Goal: Task Accomplishment & Management: Manage account settings

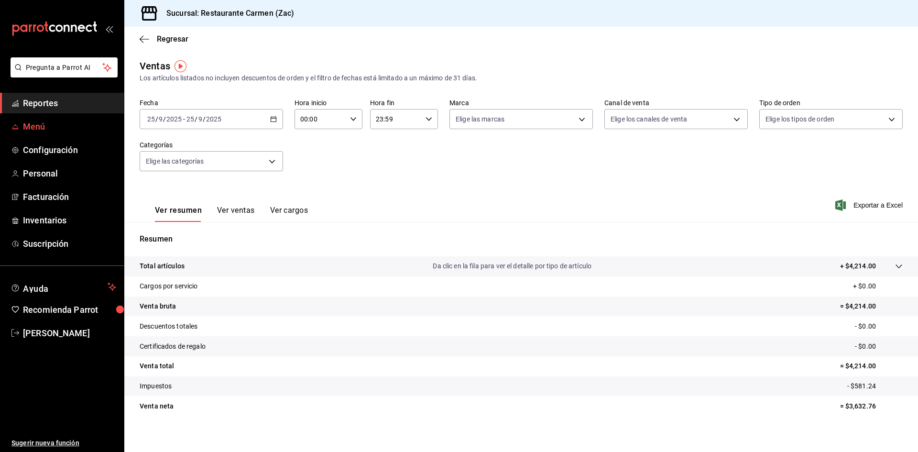
click at [36, 125] on span "Menú" at bounding box center [69, 126] width 93 height 13
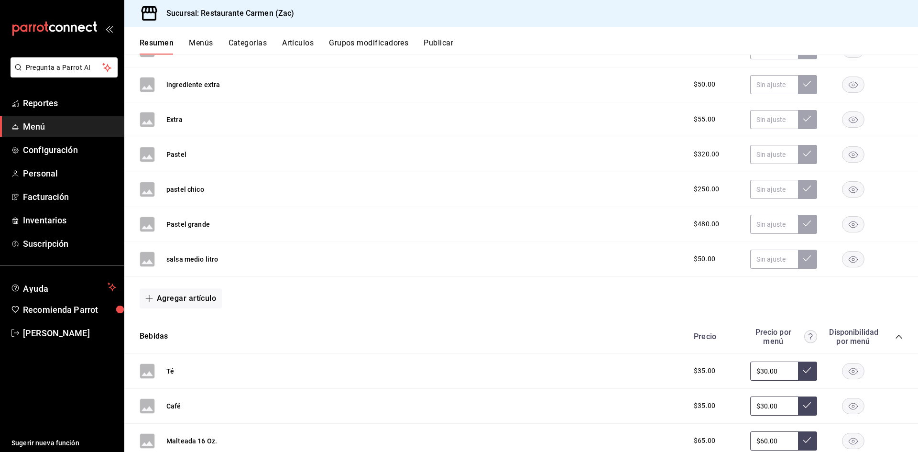
scroll to position [813, 0]
click at [150, 297] on icon "button" at bounding box center [149, 297] width 7 height 0
click at [178, 345] on li "Artículo nuevo" at bounding box center [177, 346] width 75 height 23
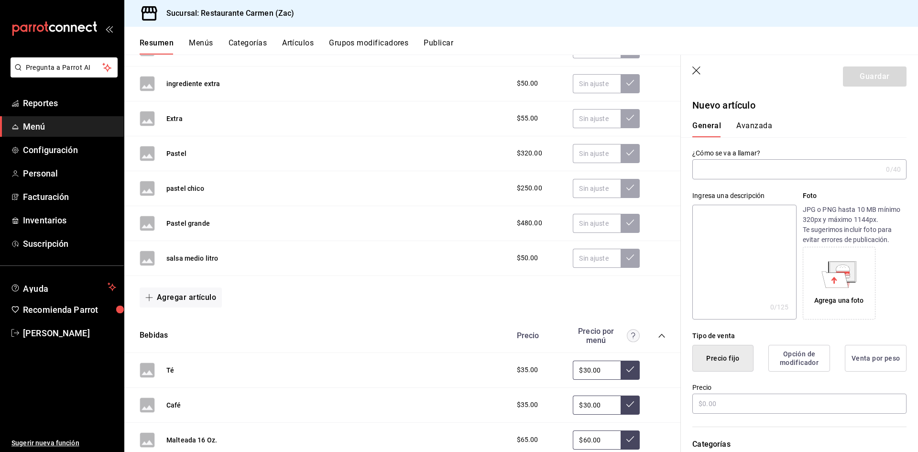
click at [718, 172] on input "text" at bounding box center [787, 169] width 190 height 19
type input "Guacamole medio litro"
click at [728, 404] on input "text" at bounding box center [799, 404] width 214 height 20
type input "$50.00"
click at [868, 76] on button "Guardar" at bounding box center [875, 76] width 64 height 20
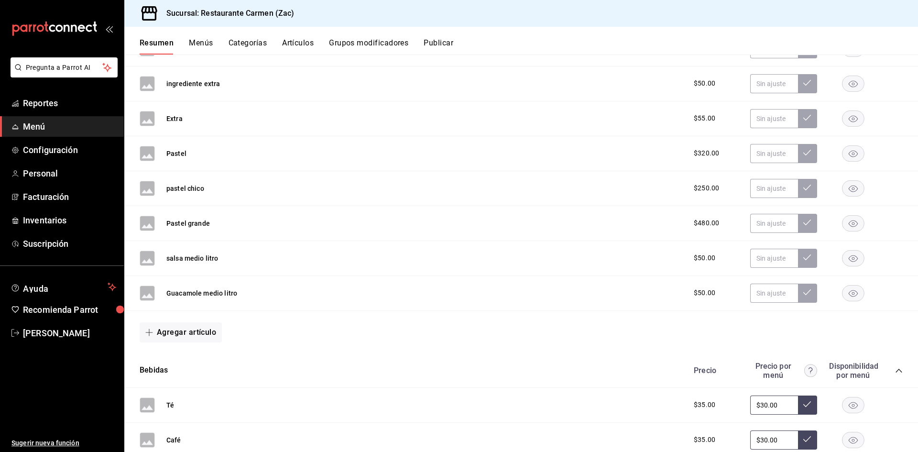
scroll to position [1004, 0]
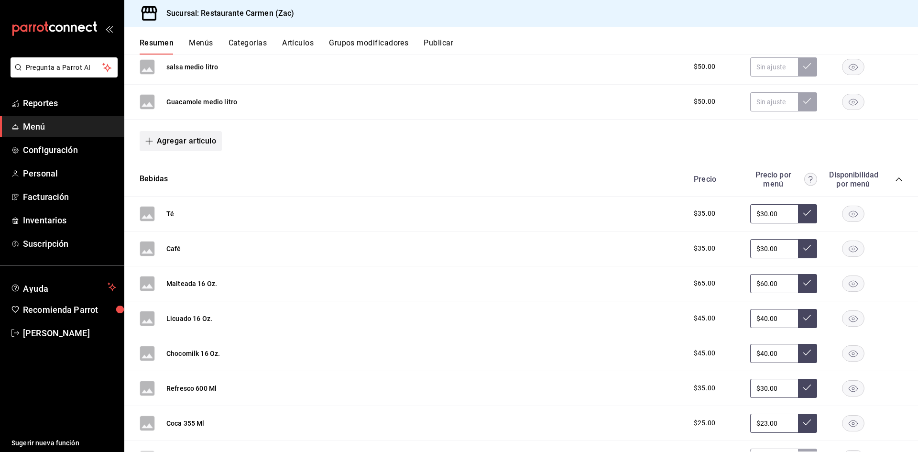
click at [150, 141] on icon "button" at bounding box center [149, 141] width 7 height 0
click at [165, 189] on li "Artículo nuevo" at bounding box center [177, 189] width 75 height 23
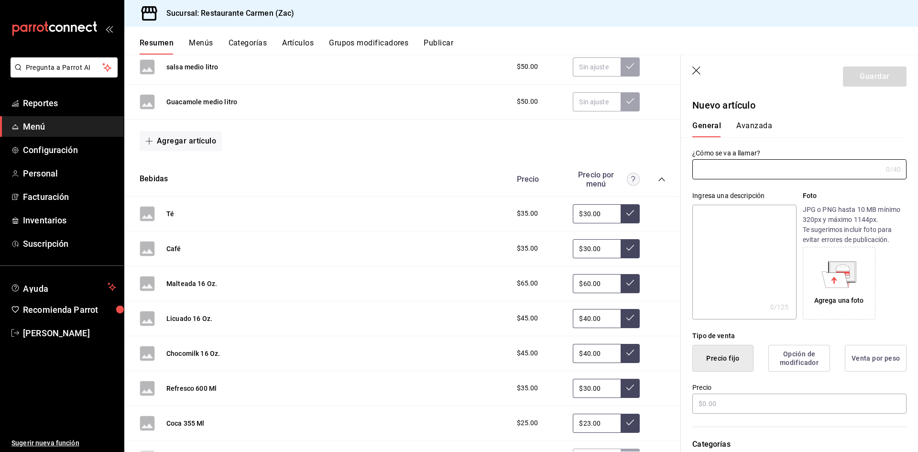
type input "g"
type input "Guacamole 1litro"
click at [728, 406] on input "text" at bounding box center [799, 404] width 214 height 20
type input "$80.00"
click at [850, 77] on button "Guardar" at bounding box center [875, 76] width 64 height 20
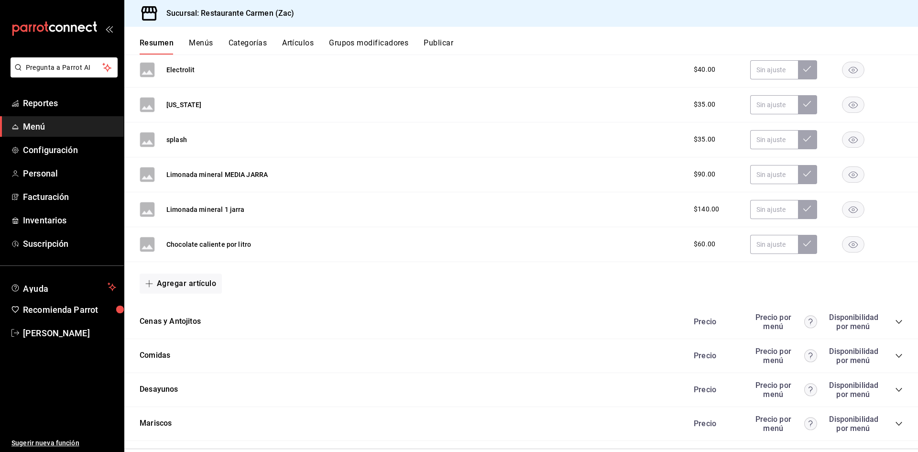
scroll to position [1933, 0]
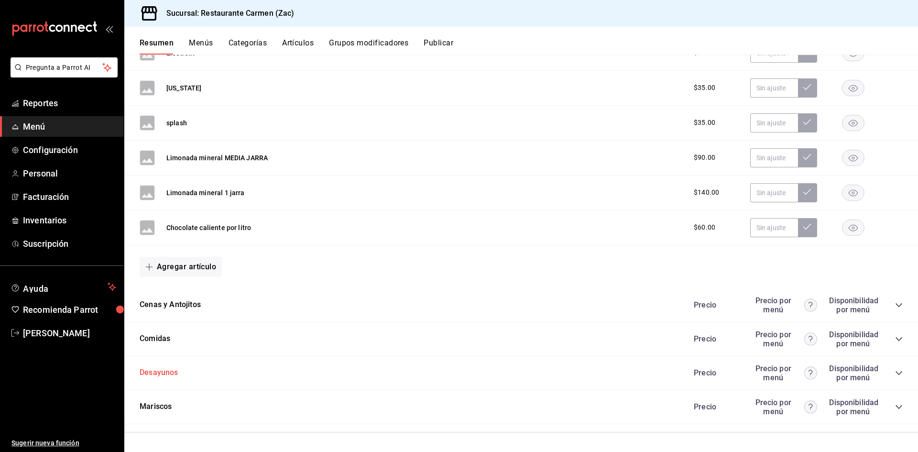
click at [160, 371] on button "Desayunos" at bounding box center [159, 372] width 39 height 11
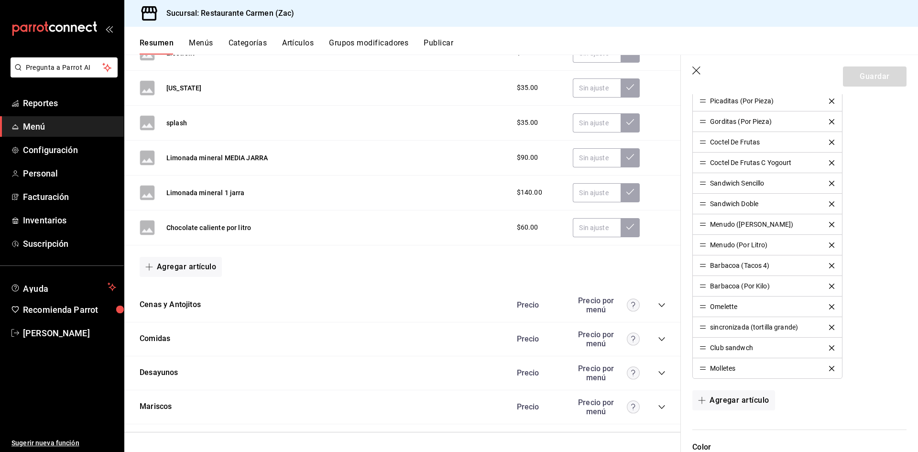
scroll to position [717, 0]
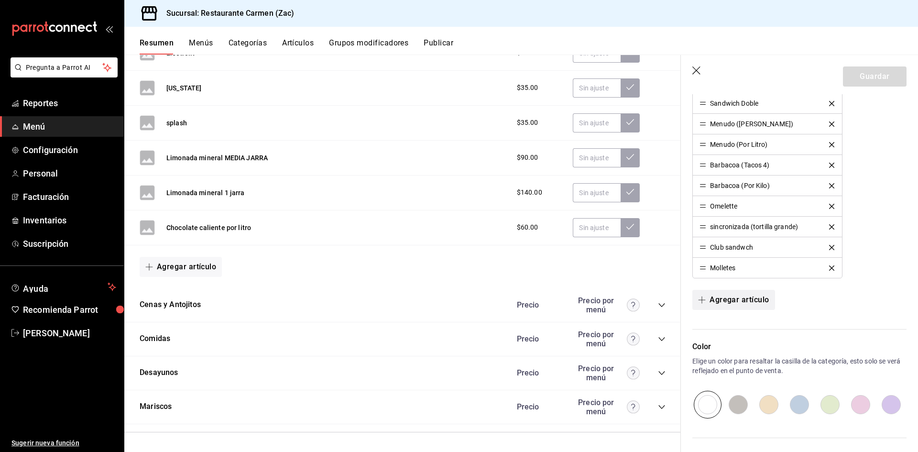
click at [700, 298] on icon "button" at bounding box center [702, 300] width 8 height 8
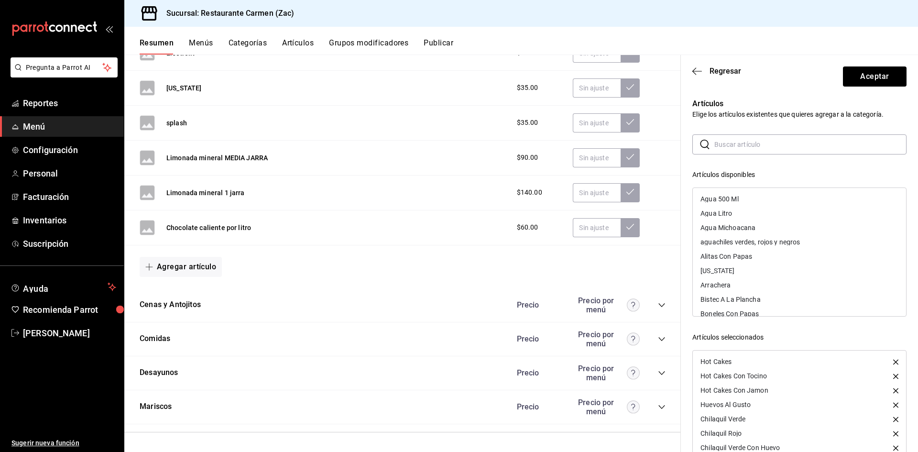
click at [769, 145] on input "text" at bounding box center [810, 144] width 192 height 19
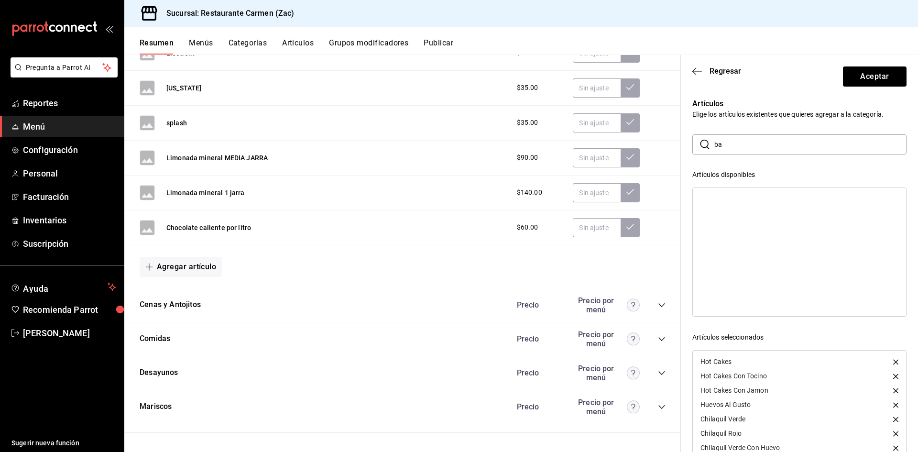
type input "b"
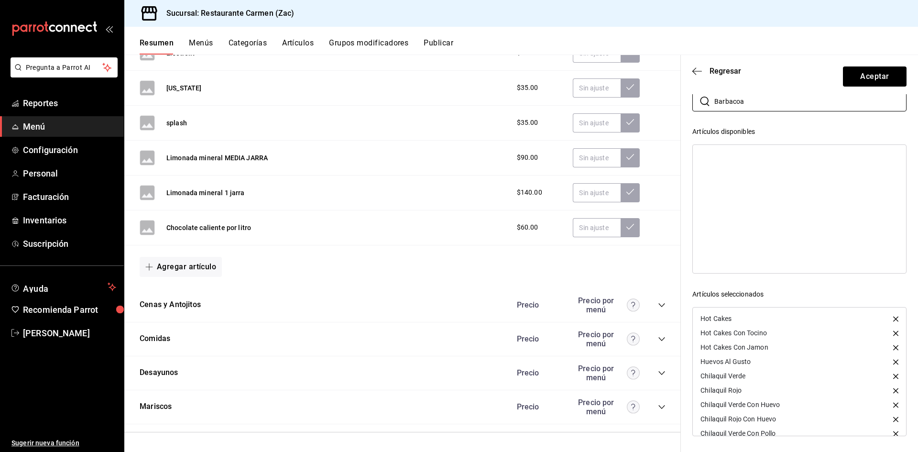
scroll to position [0, 0]
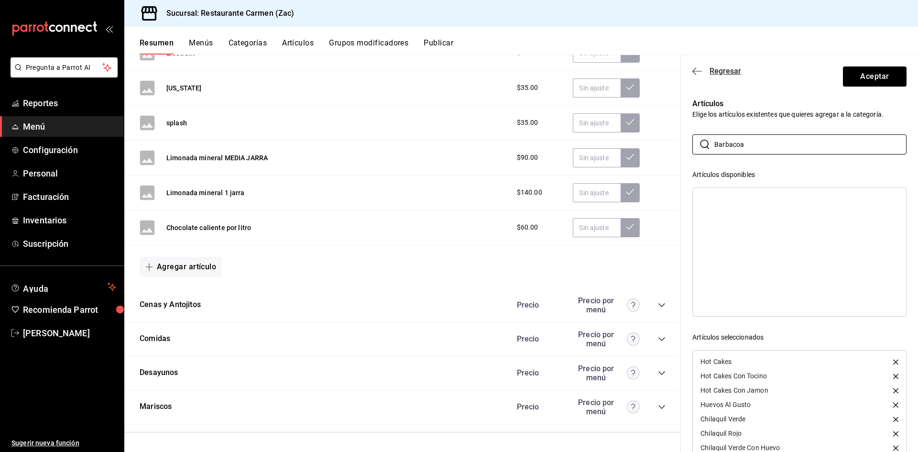
type input "Barbacoa"
click at [692, 69] on icon "button" at bounding box center [697, 71] width 10 height 9
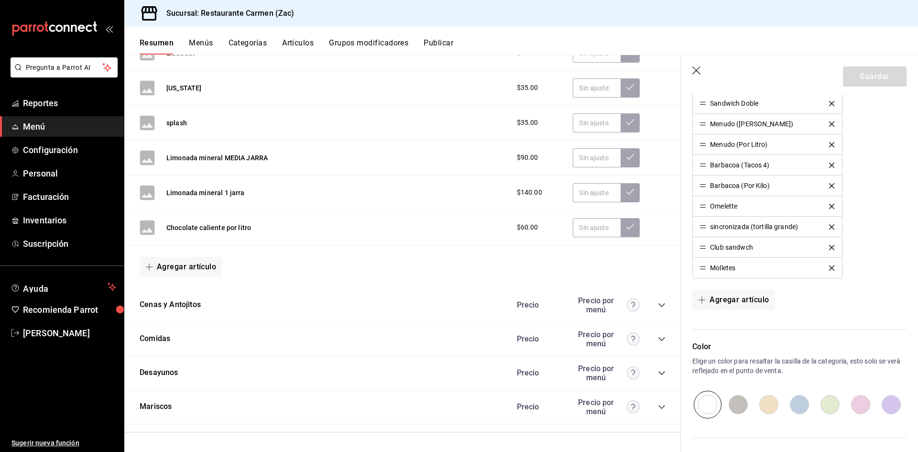
click at [692, 69] on icon "button" at bounding box center [697, 71] width 10 height 10
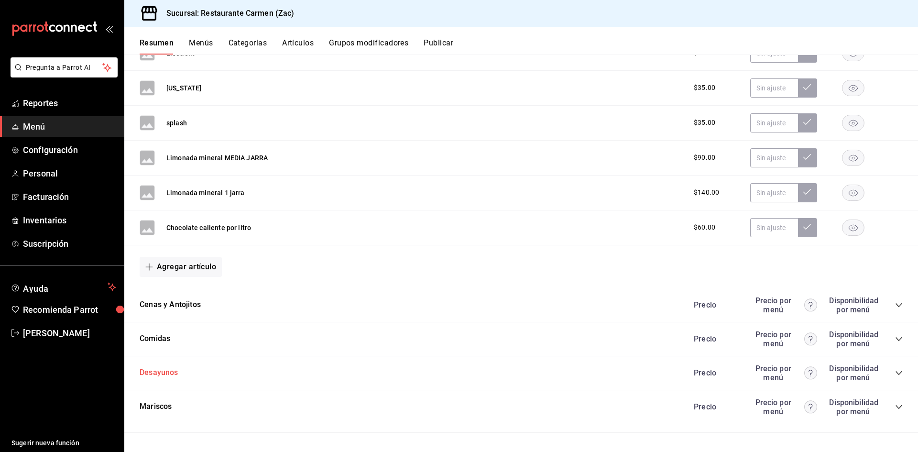
click at [165, 373] on button "Desayunos" at bounding box center [159, 372] width 39 height 11
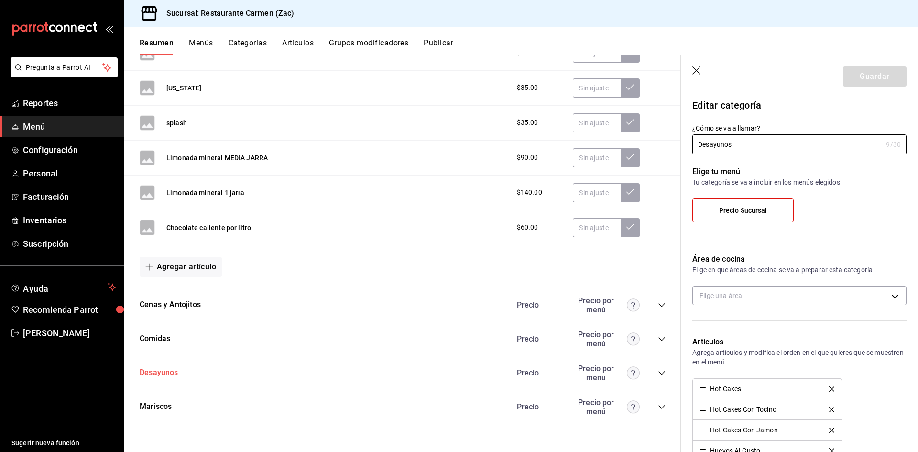
type input "e98dc600-04ea-4705-a395-96d758cfe090"
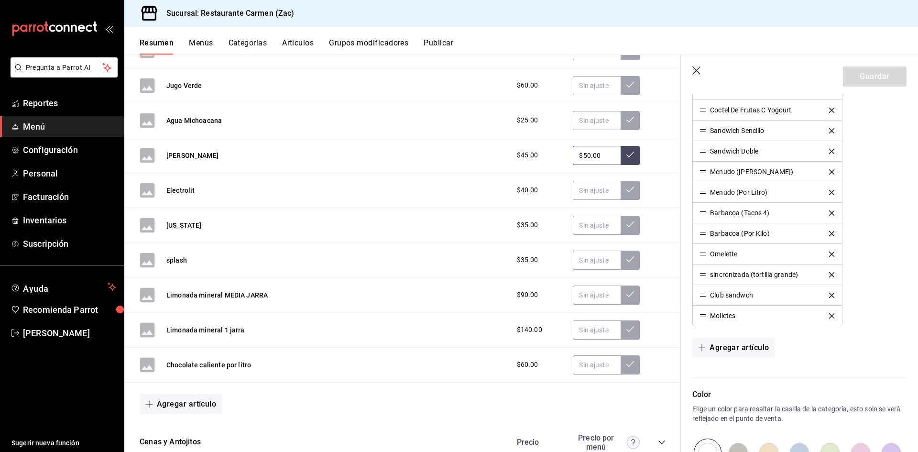
scroll to position [1933, 0]
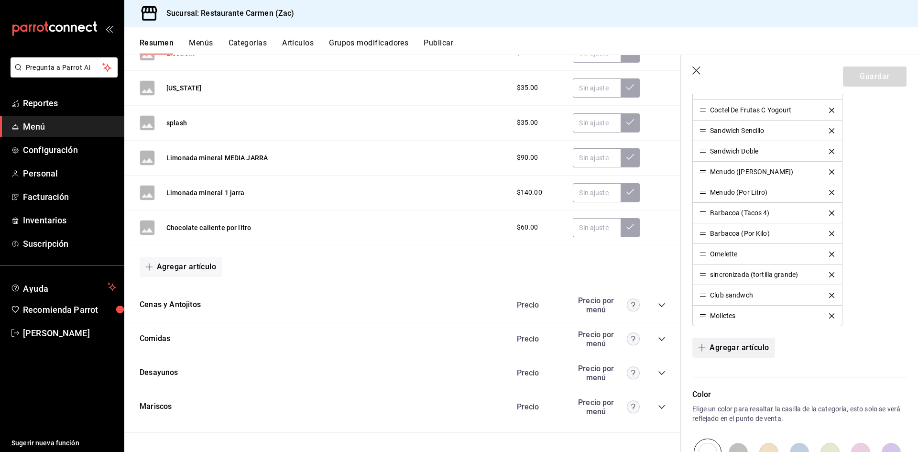
click at [697, 349] on button "Agregar artículo" at bounding box center [733, 348] width 82 height 20
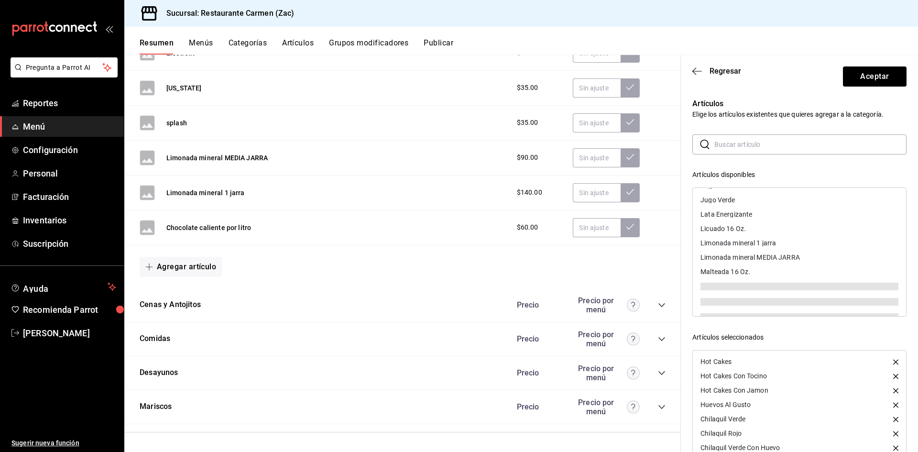
scroll to position [1048, 0]
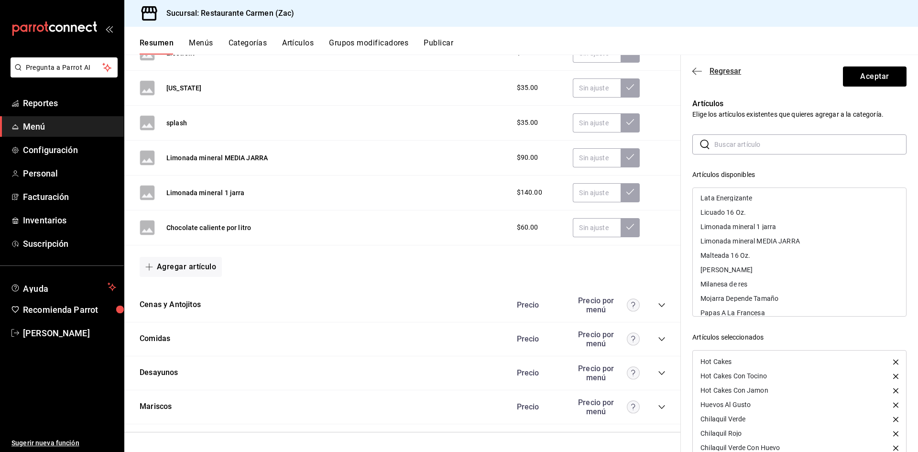
click at [695, 67] on icon "button" at bounding box center [697, 71] width 10 height 9
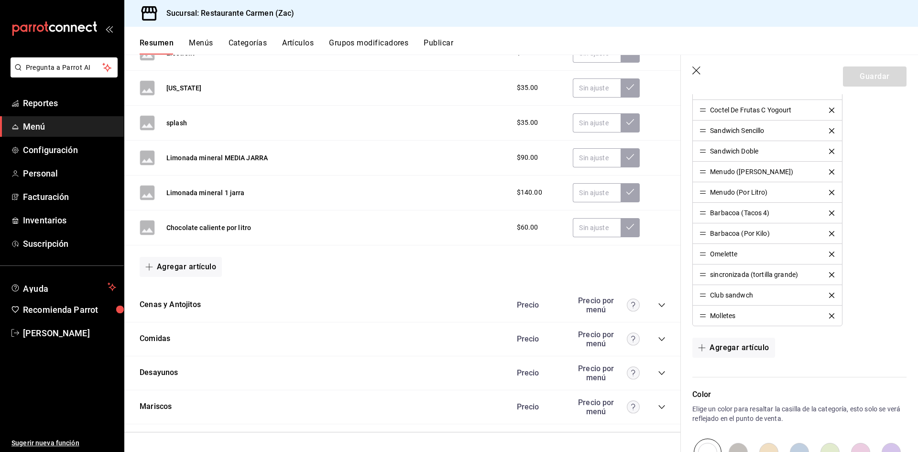
click at [694, 70] on icon "button" at bounding box center [697, 71] width 10 height 10
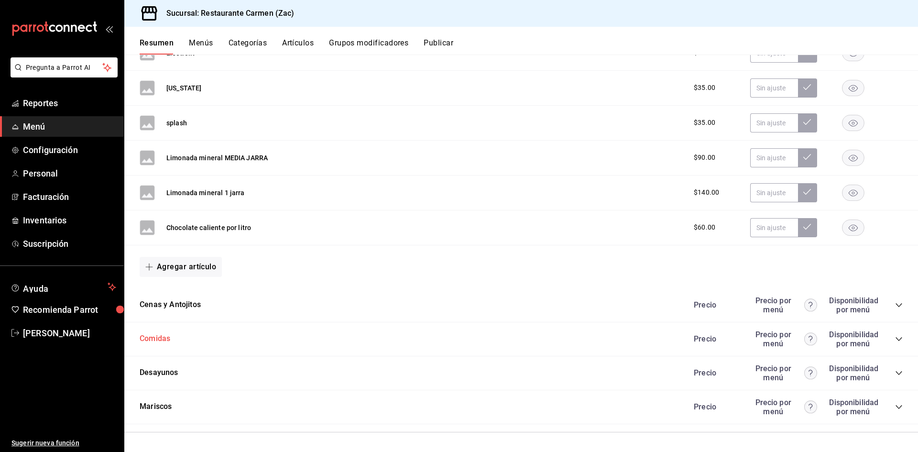
click at [155, 339] on button "Comidas" at bounding box center [155, 338] width 31 height 11
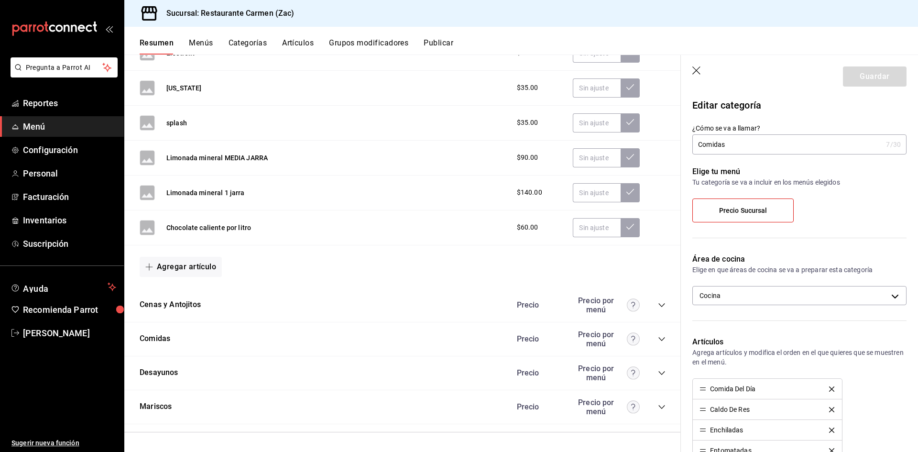
drag, startPoint x: 155, startPoint y: 339, endPoint x: 247, endPoint y: 382, distance: 101.8
click at [247, 382] on div "Desayunos Precio Precio por menú" at bounding box center [402, 373] width 557 height 34
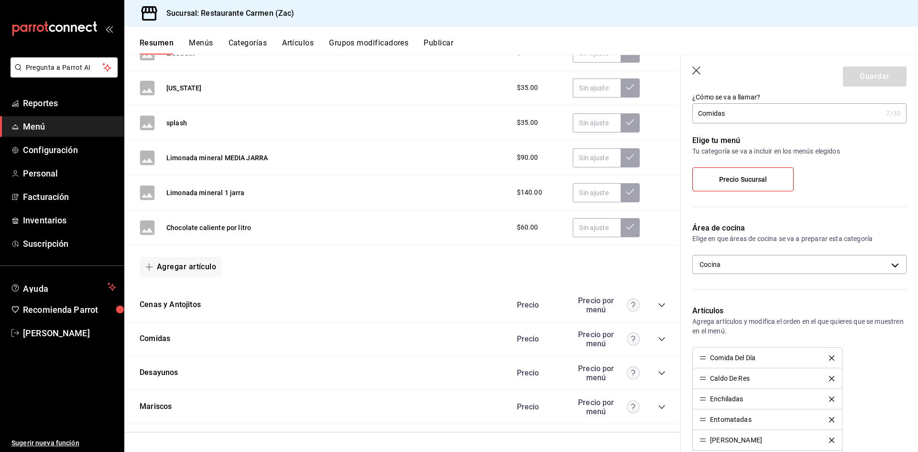
scroll to position [48, 0]
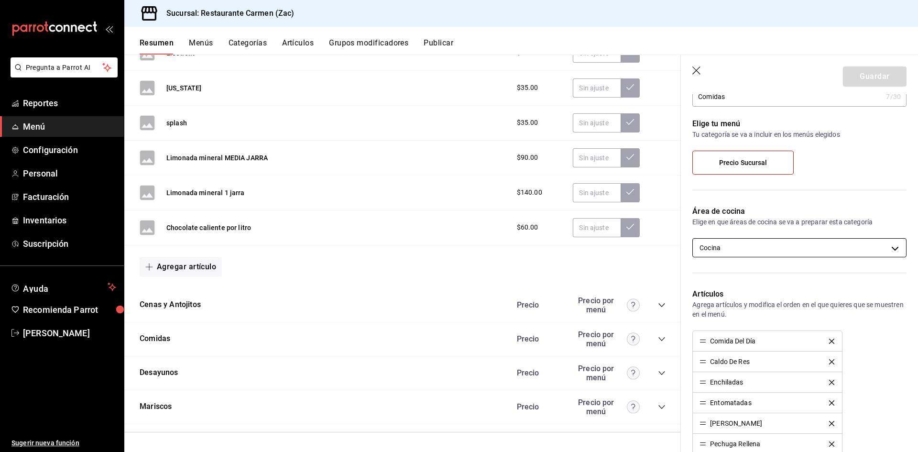
click at [888, 250] on body "Pregunta a Parrot AI Reportes Menú Configuración Personal Facturación Inventari…" at bounding box center [459, 226] width 918 height 452
click at [888, 250] on div at bounding box center [459, 226] width 918 height 452
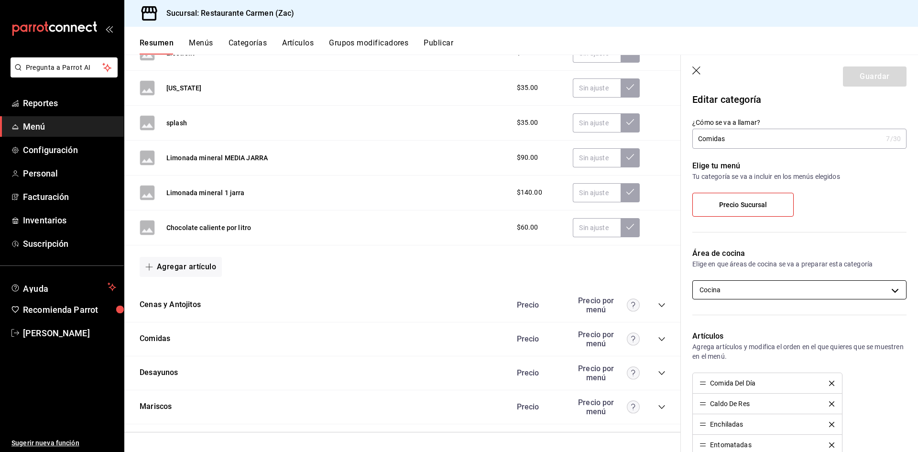
scroll to position [0, 0]
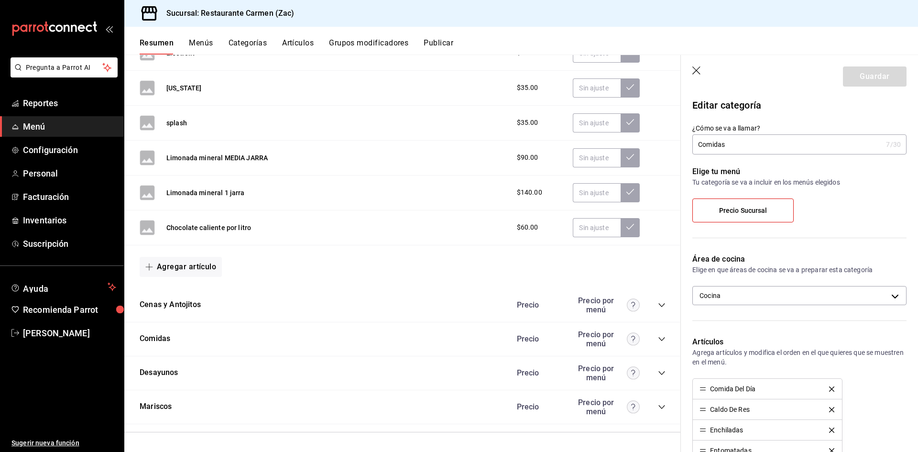
click at [732, 146] on input "Comidas" at bounding box center [787, 144] width 190 height 19
click at [763, 210] on span "Precio Sucursal" at bounding box center [743, 211] width 48 height 8
click at [0, 0] on input "Precio Sucursal" at bounding box center [0, 0] width 0 height 0
click at [159, 339] on button "Comidas" at bounding box center [155, 338] width 31 height 11
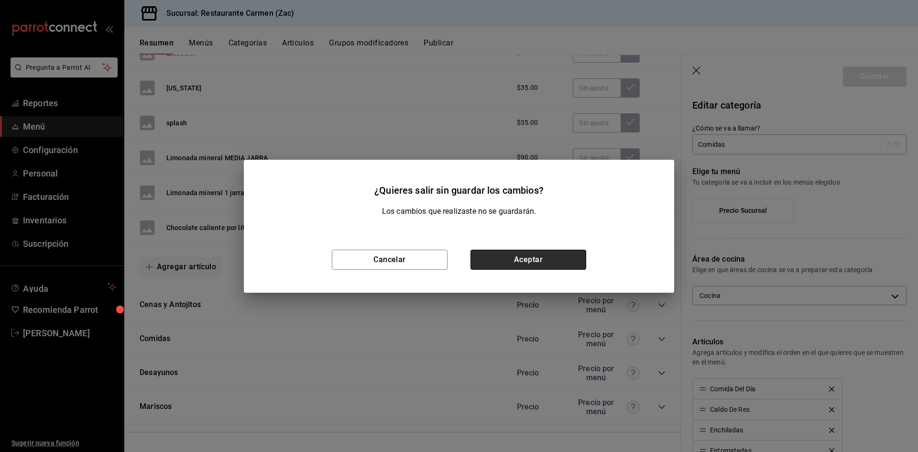
click at [491, 261] on button "Aceptar" at bounding box center [529, 260] width 116 height 20
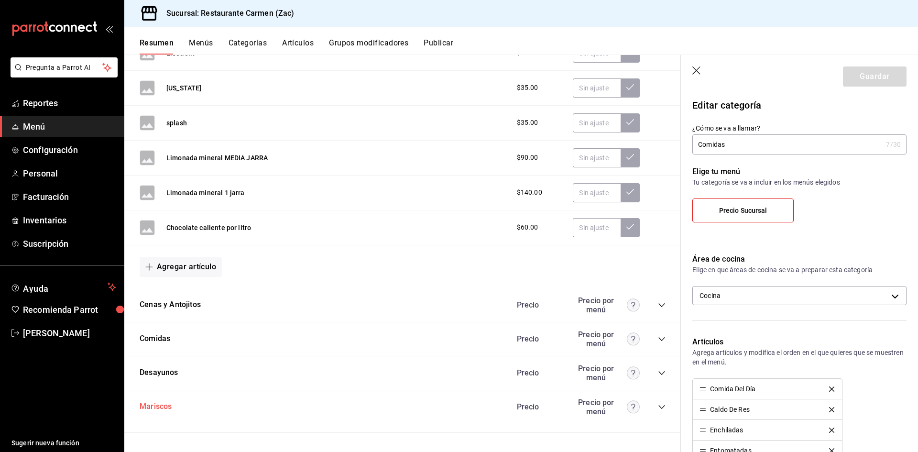
click at [158, 404] on button "Mariscos" at bounding box center [156, 406] width 32 height 11
type input "e98dc600-04ea-4705-a395-96d758cfe090"
click at [167, 372] on button "Desayunos" at bounding box center [159, 372] width 39 height 11
type input "e98dc600-04ea-4705-a395-96d758cfe090"
click at [886, 144] on div "9 /30" at bounding box center [893, 145] width 15 height 10
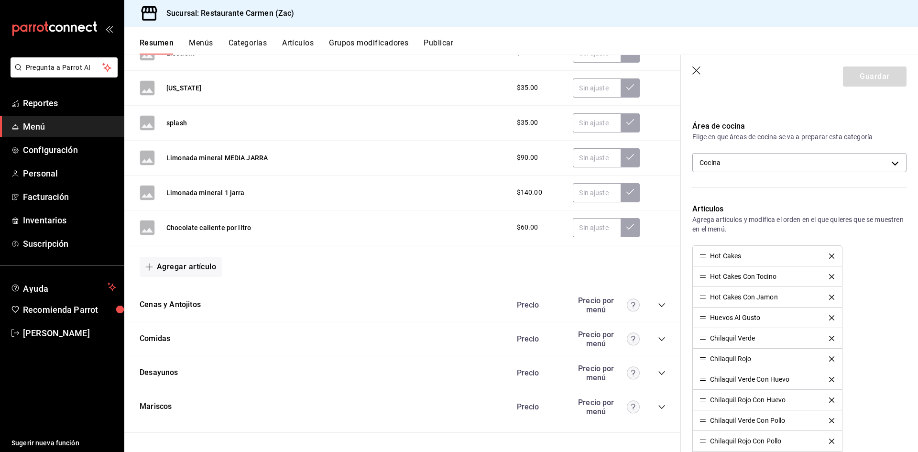
scroll to position [143, 0]
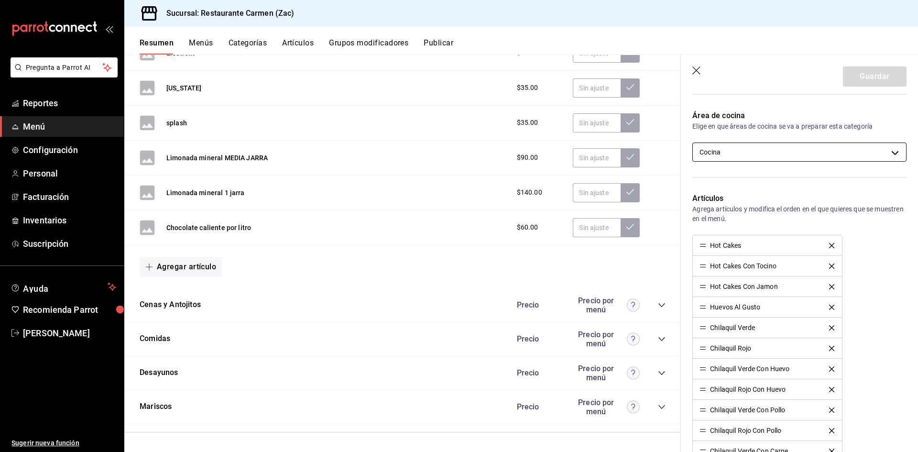
click at [889, 151] on body "Pregunta a Parrot AI Reportes Menú Configuración Personal Facturación Inventari…" at bounding box center [459, 226] width 918 height 452
click at [887, 151] on div at bounding box center [459, 226] width 918 height 452
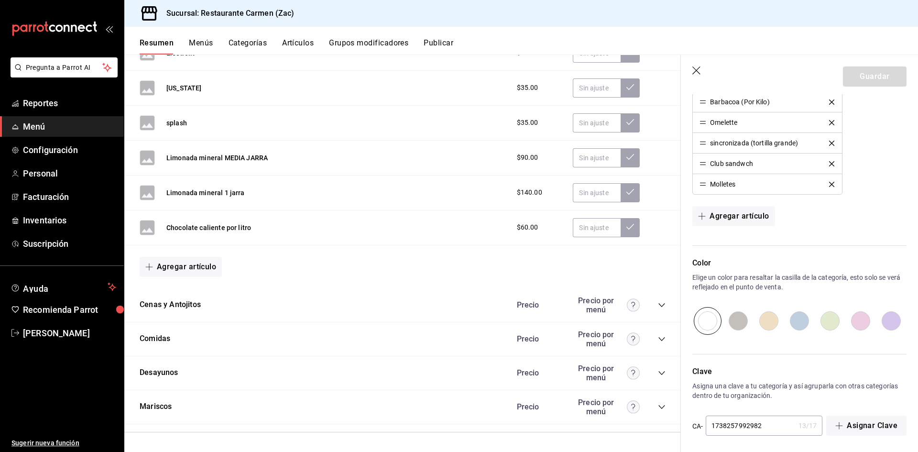
scroll to position [805, 0]
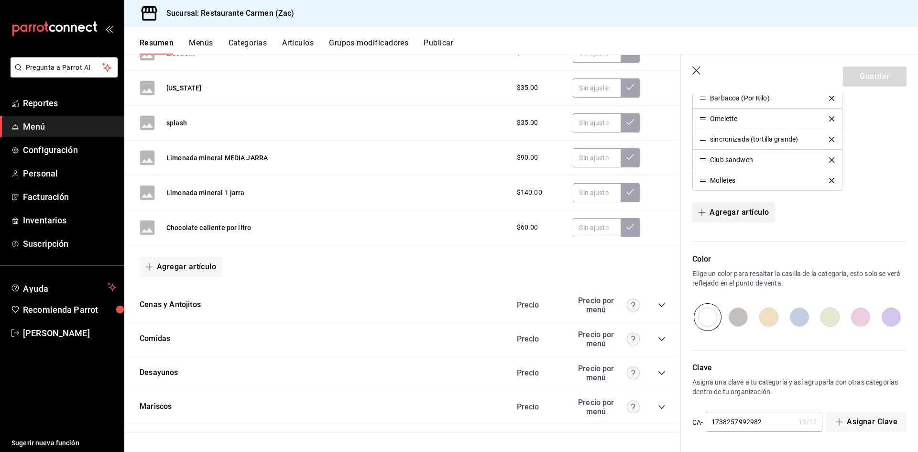
click at [701, 211] on icon "button" at bounding box center [702, 212] width 8 height 8
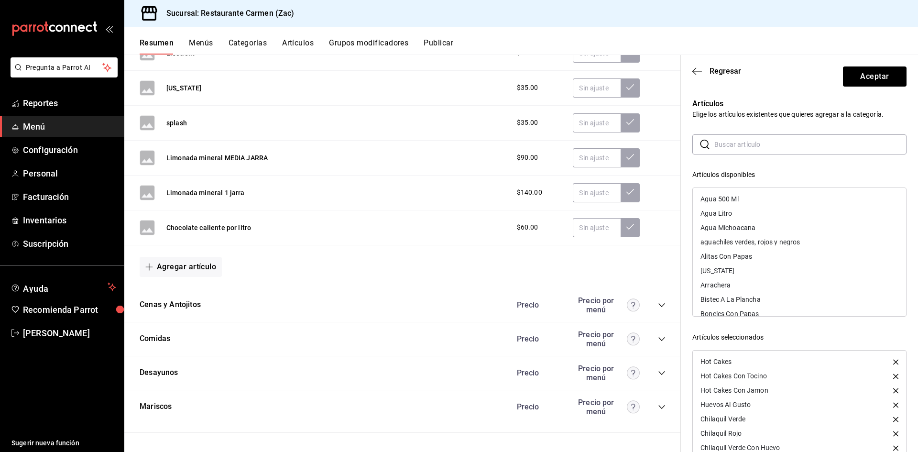
click at [777, 142] on input "text" at bounding box center [810, 144] width 192 height 19
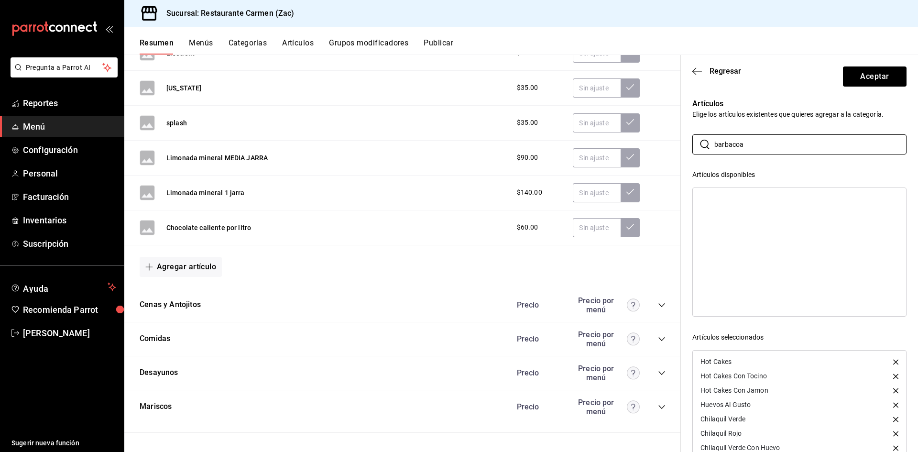
click at [759, 216] on div at bounding box center [799, 251] width 214 height 129
click at [718, 143] on input "barbacoa" at bounding box center [810, 144] width 192 height 19
type input "Barbacoa"
click at [886, 329] on div "Artículos disponibles Artículos seleccionados Hot Cakes Hot Cakes Con Tocino Ho…" at bounding box center [799, 323] width 214 height 306
click at [156, 337] on button "Comidas" at bounding box center [155, 338] width 31 height 11
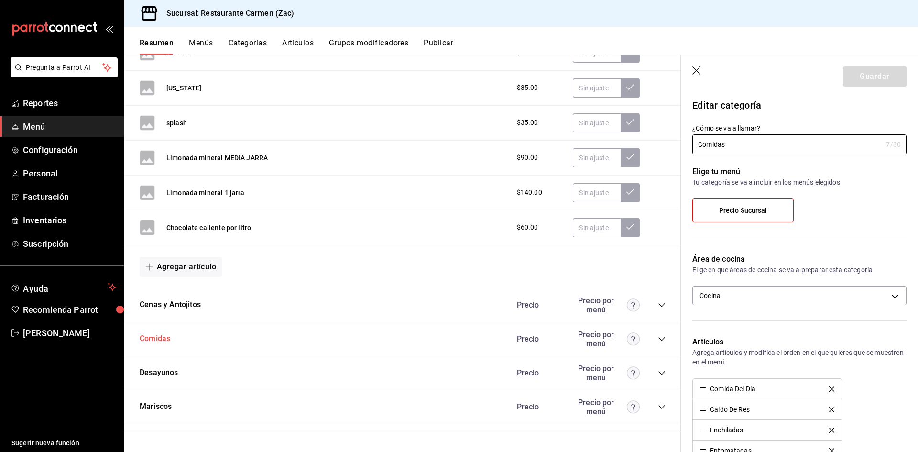
click at [161, 339] on button "Comidas" at bounding box center [155, 338] width 31 height 11
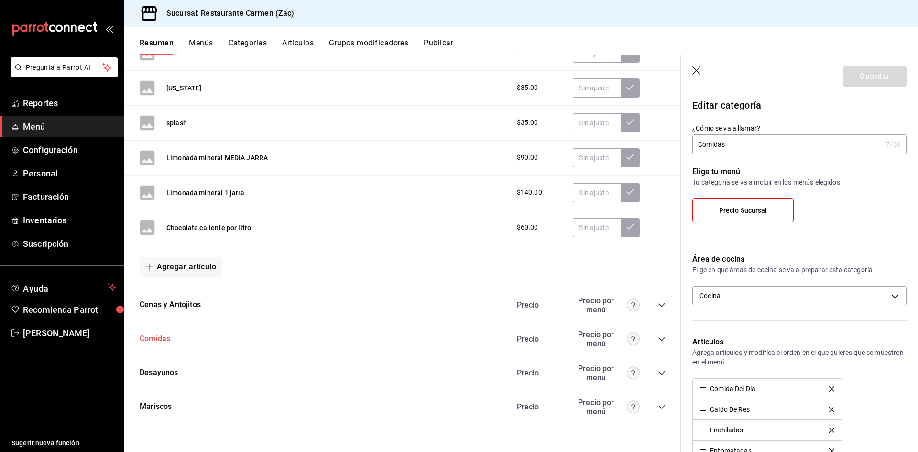
click at [161, 339] on button "Comidas" at bounding box center [155, 338] width 31 height 11
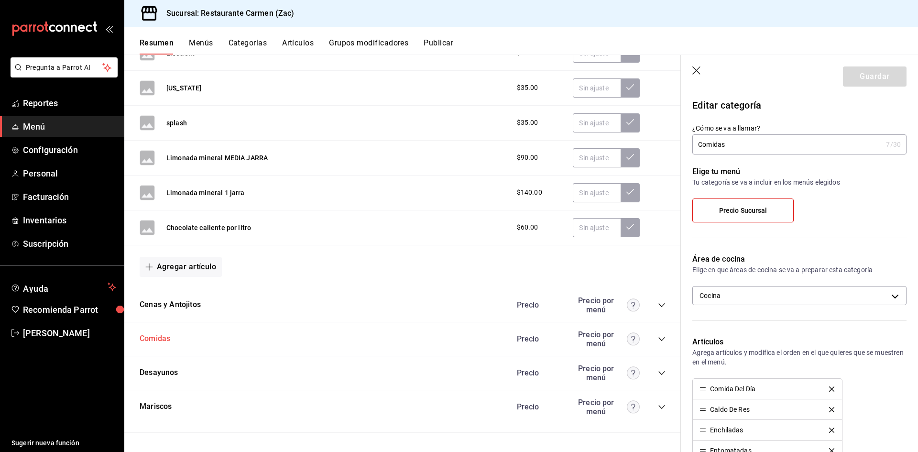
click at [161, 339] on button "Comidas" at bounding box center [155, 338] width 31 height 11
click at [772, 211] on label "Precio Sucursal" at bounding box center [743, 210] width 100 height 23
click at [0, 0] on input "Precio Sucursal" at bounding box center [0, 0] width 0 height 0
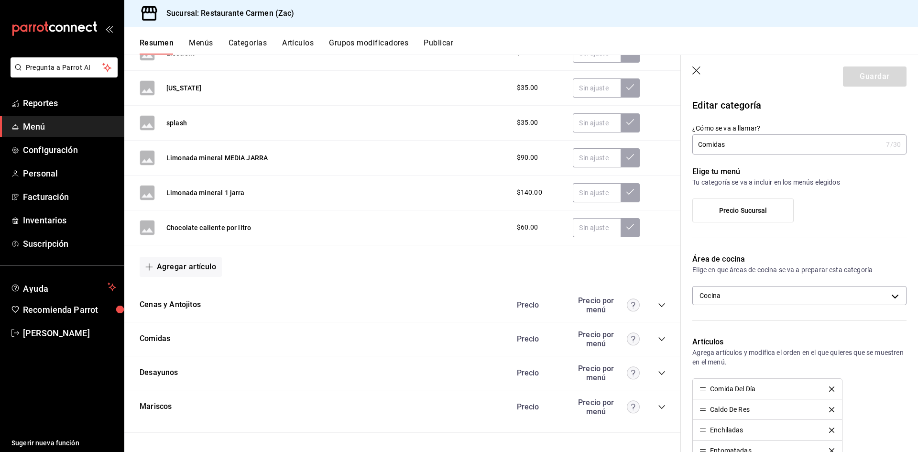
click at [772, 211] on label "Precio Sucursal" at bounding box center [743, 210] width 100 height 23
click at [0, 0] on input "Precio Sucursal" at bounding box center [0, 0] width 0 height 0
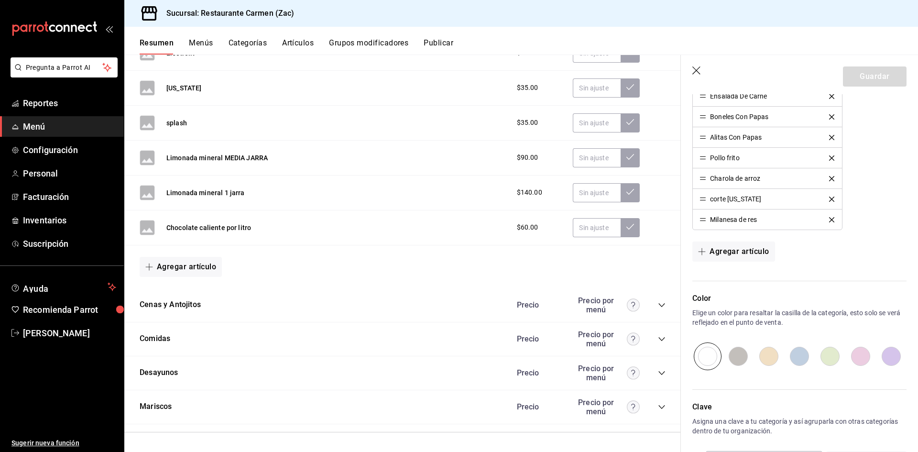
scroll to position [599, 0]
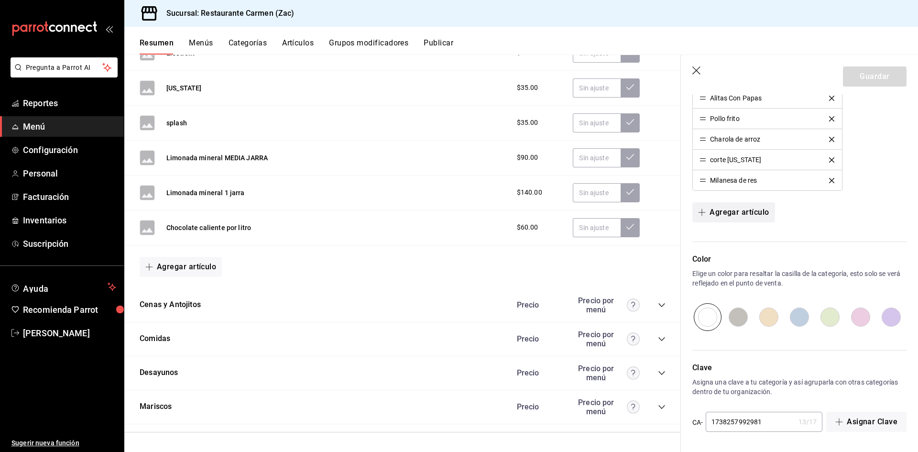
click at [702, 213] on icon "button" at bounding box center [702, 212] width 0 height 7
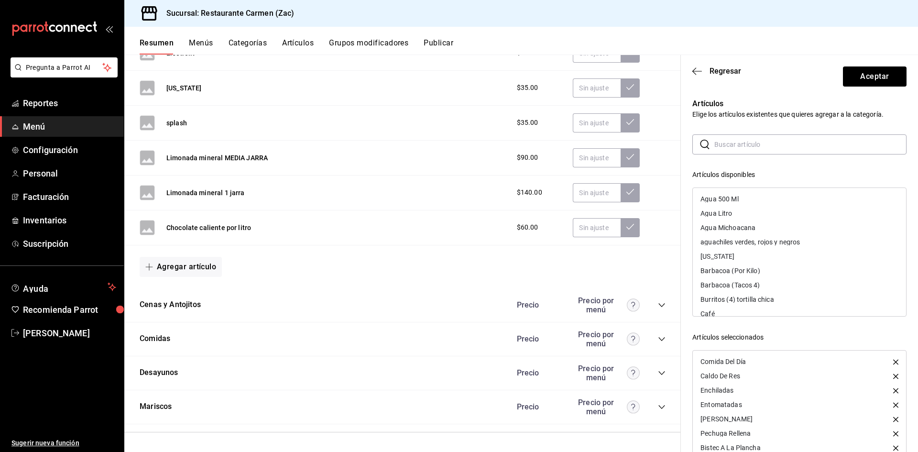
click at [765, 146] on input "text" at bounding box center [810, 144] width 192 height 19
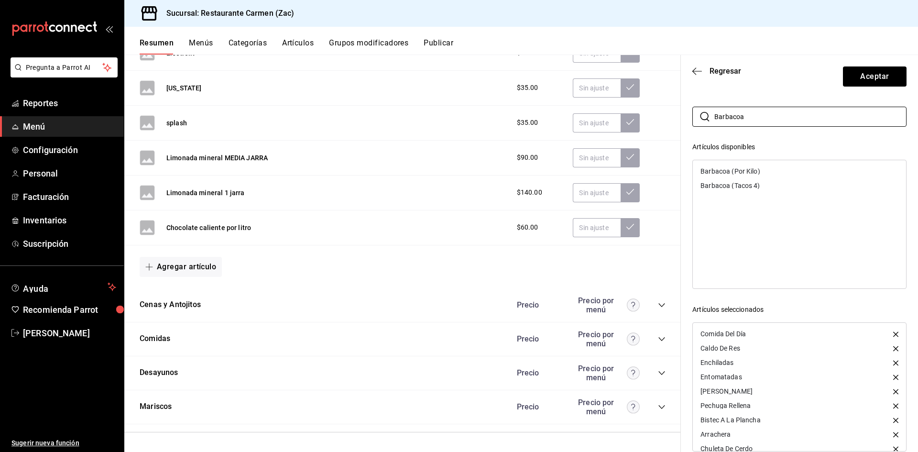
scroll to position [43, 0]
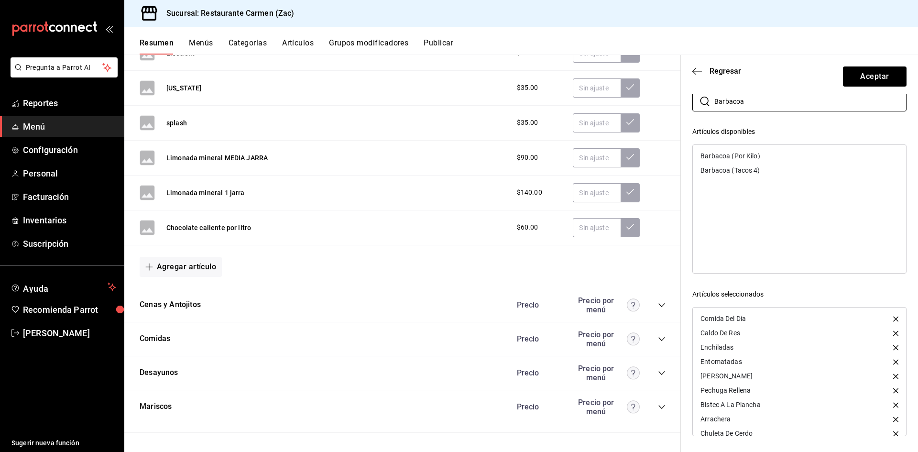
click at [770, 198] on div "Barbacoa (Por Kilo) Barbacoa (Tacos 4)" at bounding box center [799, 208] width 214 height 129
click at [775, 168] on div "Barbacoa (Tacos 4)" at bounding box center [799, 170] width 213 height 14
click at [775, 168] on div "Barbacoa (Por Kilo)" at bounding box center [799, 208] width 214 height 129
click at [770, 168] on div "Barbacoa (Por Kilo)" at bounding box center [799, 208] width 214 height 129
click at [765, 166] on ul "Barbacoa (Por Kilo)" at bounding box center [799, 156] width 213 height 22
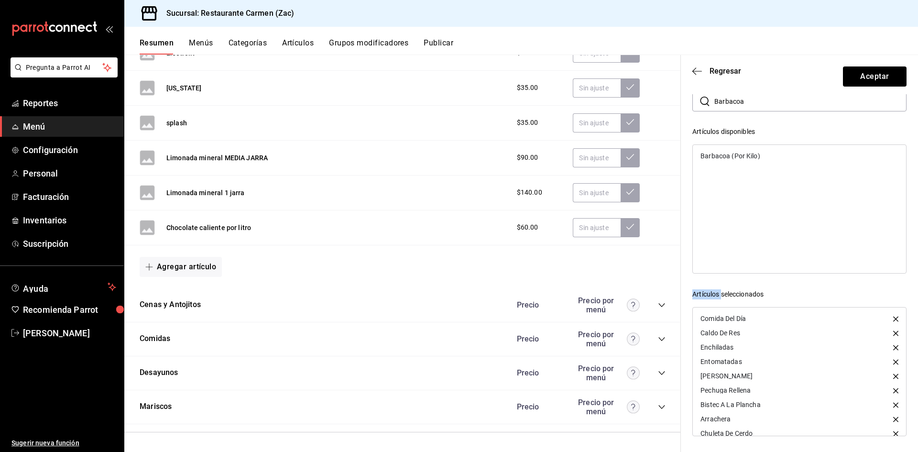
click at [765, 166] on ul "Barbacoa (Por Kilo)" at bounding box center [799, 156] width 213 height 22
click at [768, 188] on div "Barbacoa (Por Kilo)" at bounding box center [799, 208] width 214 height 129
click at [751, 101] on input "Barbacoa" at bounding box center [810, 101] width 192 height 19
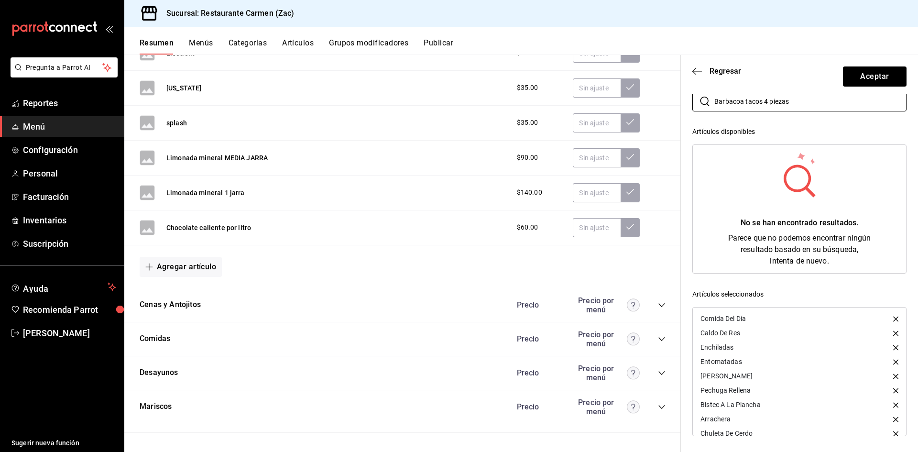
click at [718, 206] on div "No se han encontrado resultados. Parece que no podemos encontrar ningún resulta…" at bounding box center [799, 209] width 213 height 128
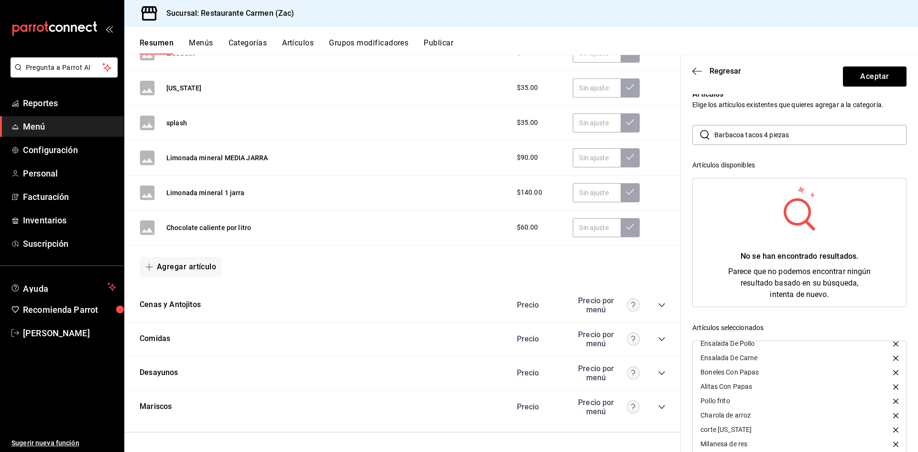
scroll to position [0, 0]
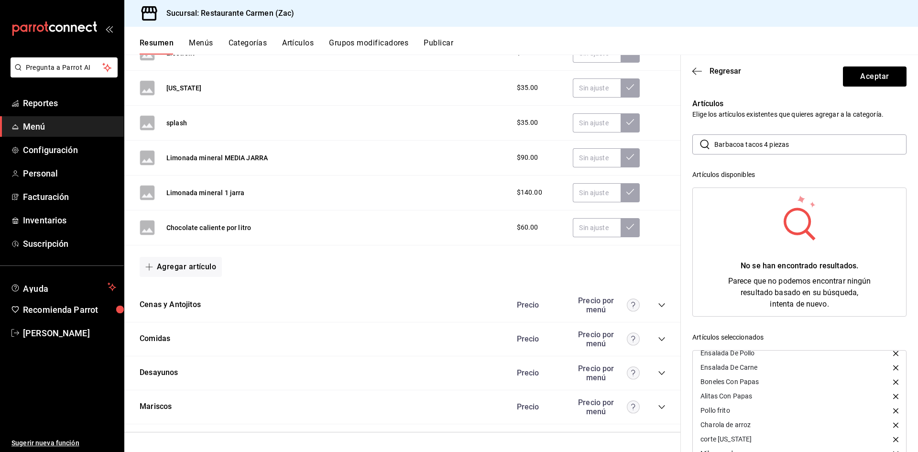
click at [793, 147] on input "Barbacoa tacos 4 piezas" at bounding box center [810, 144] width 192 height 19
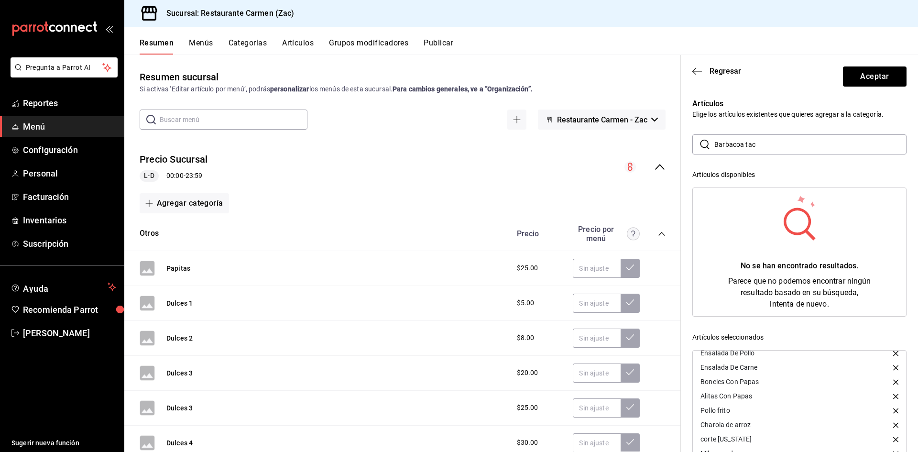
click at [756, 146] on input "Barbacoa tac" at bounding box center [810, 144] width 192 height 19
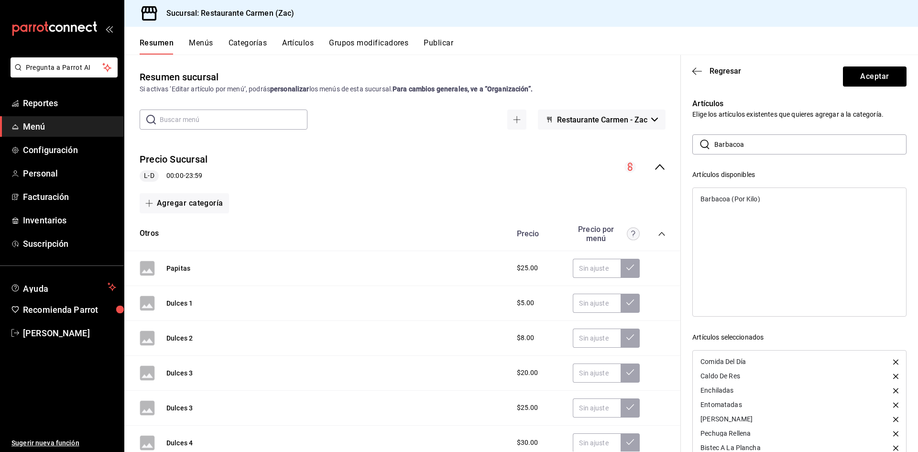
click at [759, 142] on input "Barbacoa" at bounding box center [810, 144] width 192 height 19
click at [742, 174] on div "Artículos disponibles" at bounding box center [799, 175] width 214 height 10
click at [821, 170] on div "Artículos disponibles" at bounding box center [799, 175] width 214 height 10
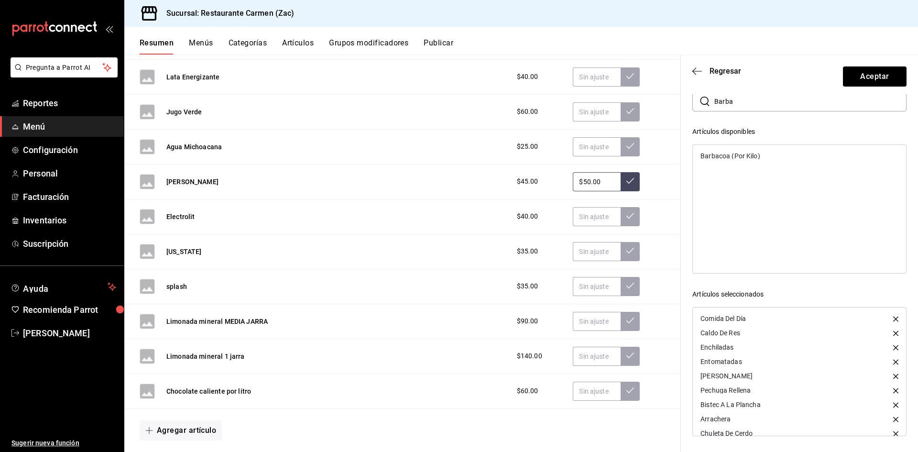
click at [798, 218] on div "Barbacoa (Por Kilo)" at bounding box center [799, 208] width 214 height 129
click at [734, 100] on input "Barba" at bounding box center [810, 101] width 192 height 19
type input "Barbacoa"
click at [691, 71] on header "Regresar Aceptar" at bounding box center [799, 74] width 237 height 39
click at [693, 71] on icon "button" at bounding box center [694, 70] width 4 height 7
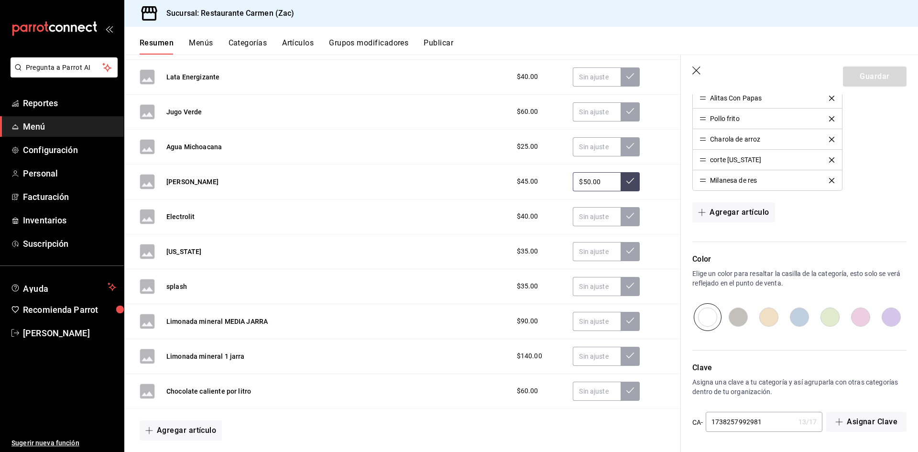
click at [694, 71] on icon "button" at bounding box center [697, 71] width 10 height 10
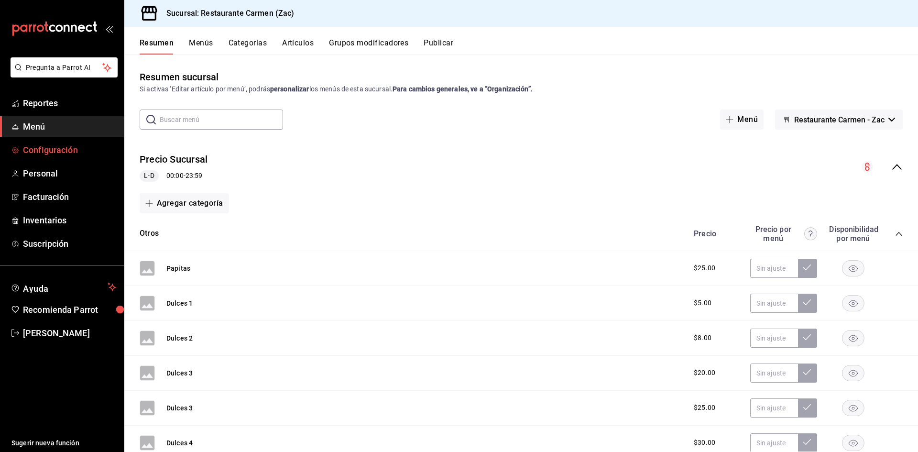
click at [81, 152] on span "Configuración" at bounding box center [69, 149] width 93 height 13
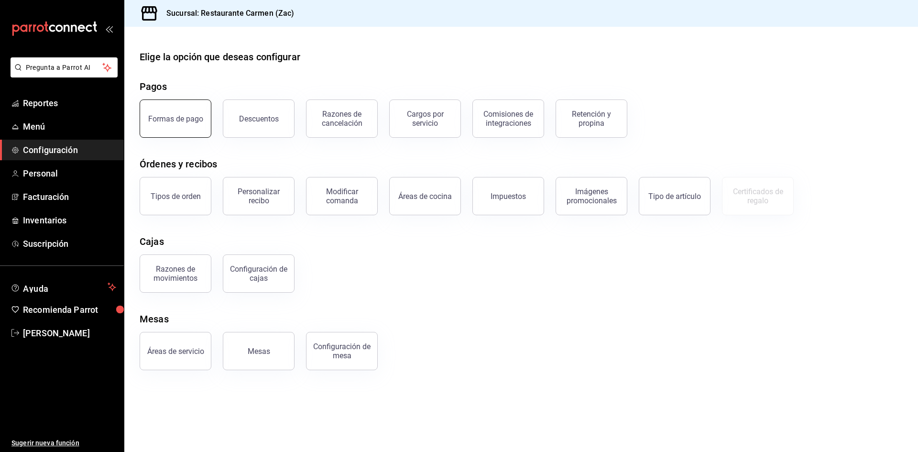
click at [167, 129] on button "Formas de pago" at bounding box center [176, 118] width 72 height 38
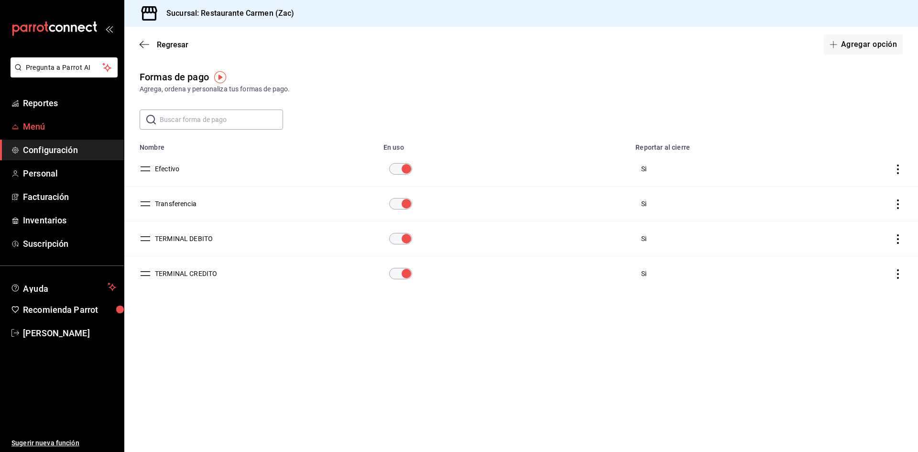
click at [34, 125] on span "Menú" at bounding box center [69, 126] width 93 height 13
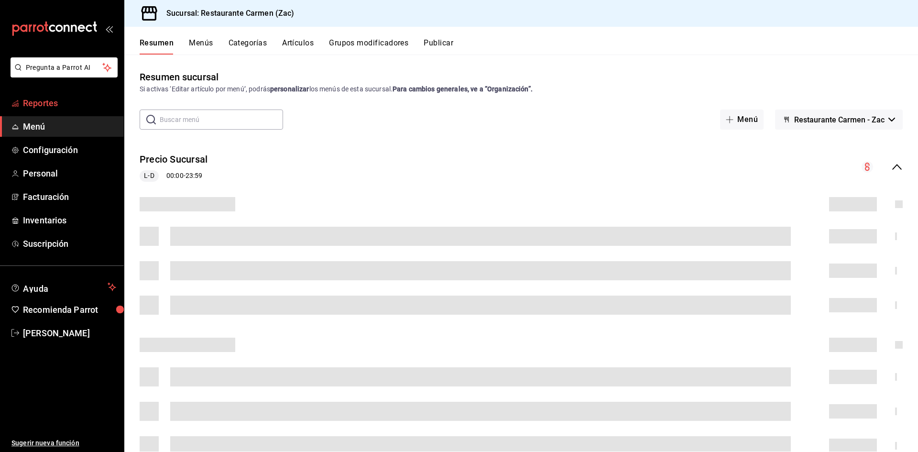
click at [44, 105] on span "Reportes" at bounding box center [69, 103] width 93 height 13
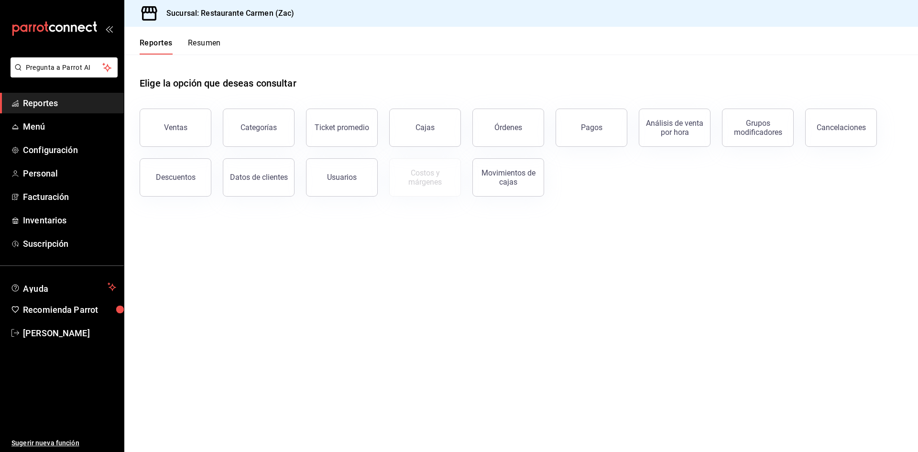
click at [161, 43] on button "Reportes" at bounding box center [156, 46] width 33 height 16
click at [205, 42] on button "Resumen" at bounding box center [204, 46] width 33 height 16
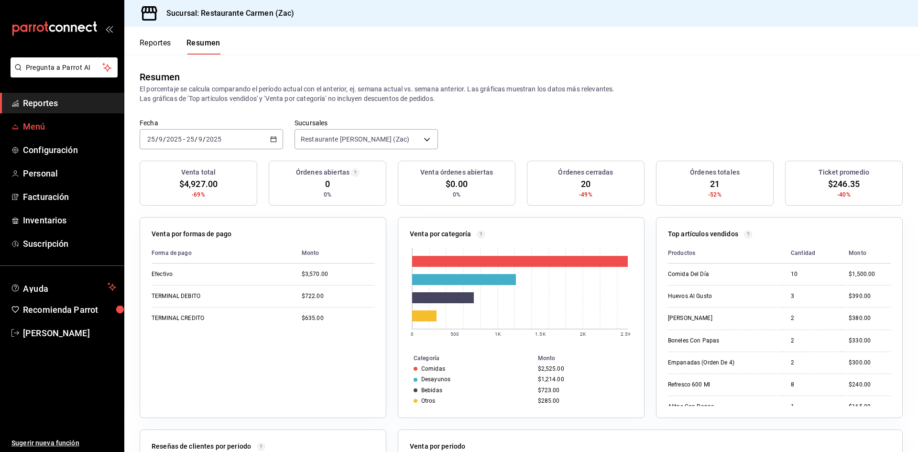
click at [49, 127] on span "Menú" at bounding box center [69, 126] width 93 height 13
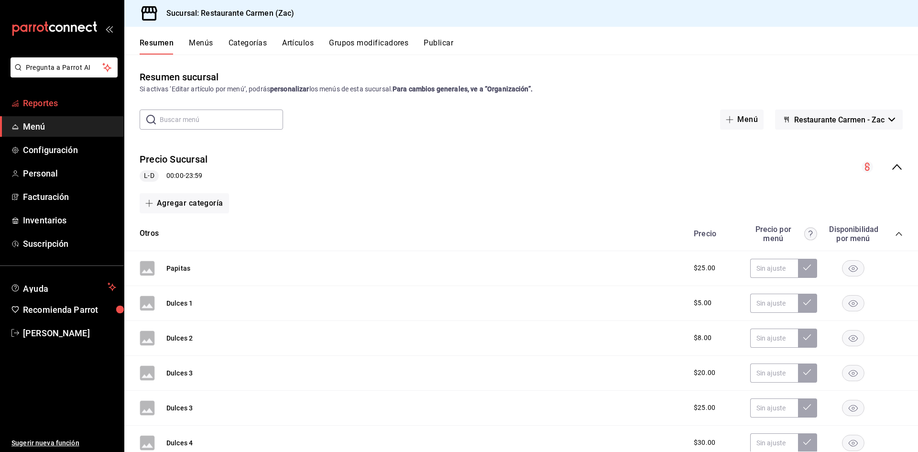
click at [65, 106] on span "Reportes" at bounding box center [69, 103] width 93 height 13
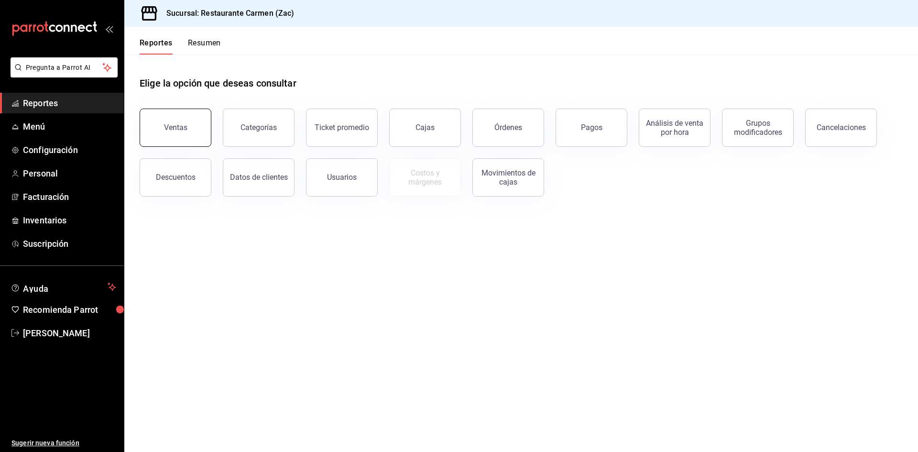
click at [183, 134] on button "Ventas" at bounding box center [176, 128] width 72 height 38
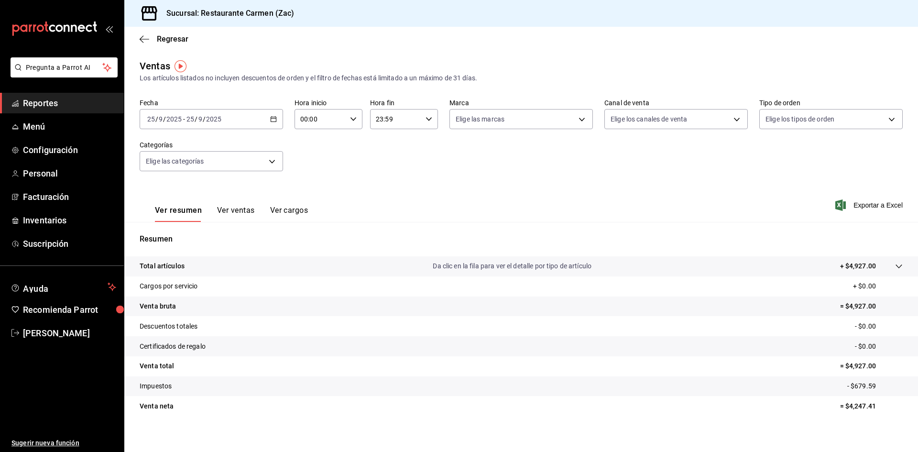
click at [51, 104] on span "Reportes" at bounding box center [69, 103] width 93 height 13
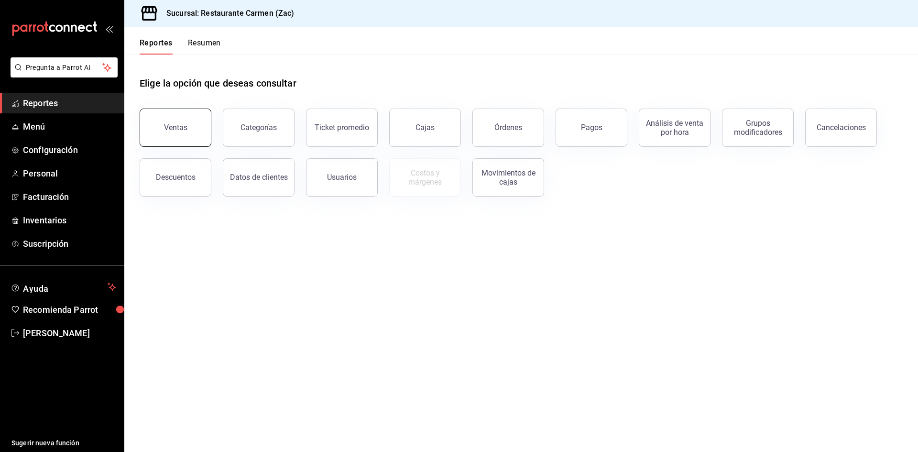
click at [181, 131] on div "Ventas" at bounding box center [175, 127] width 23 height 9
